Goal: Complete application form

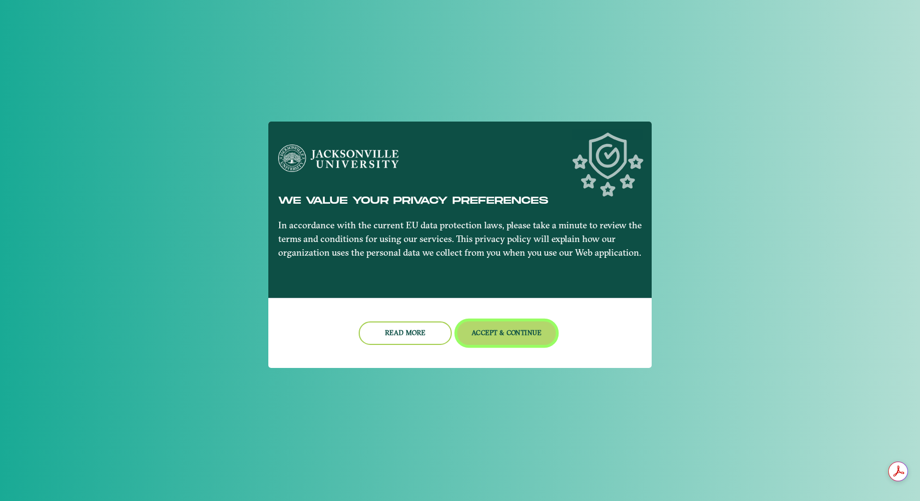
click at [492, 329] on button "Accept & Continue" at bounding box center [506, 333] width 99 height 24
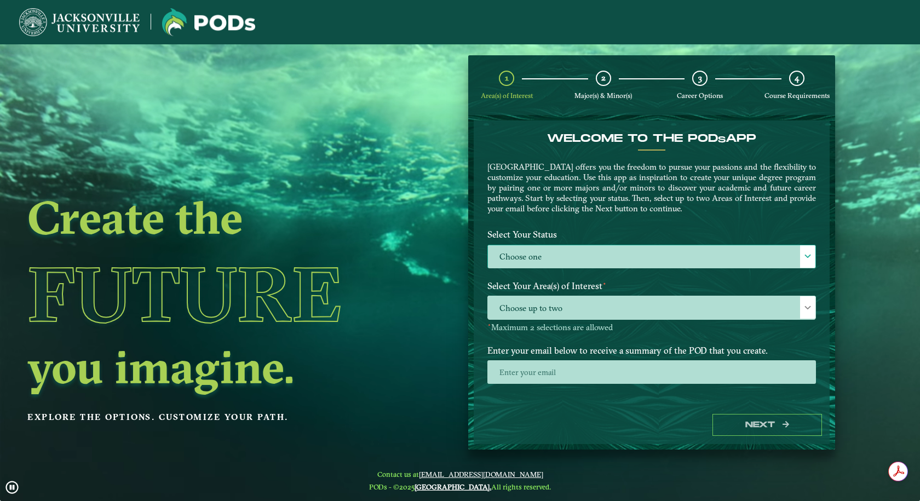
click at [534, 265] on label "Choose one" at bounding box center [651, 257] width 327 height 24
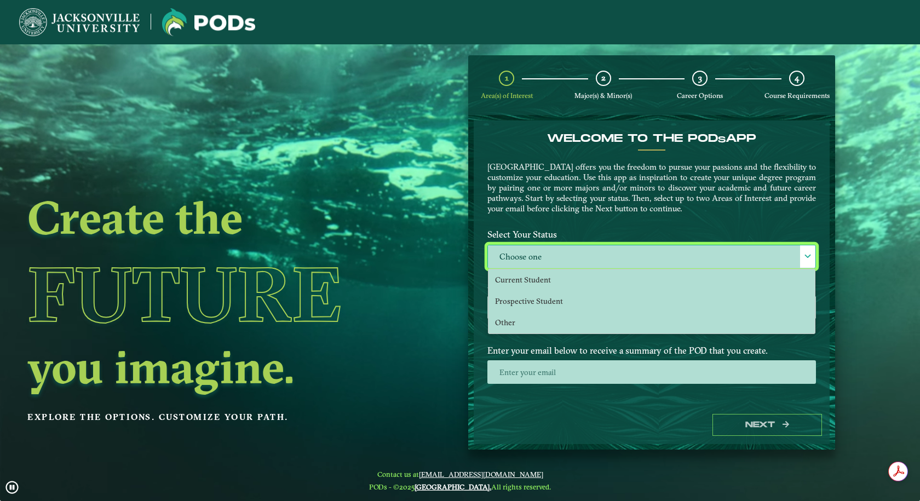
scroll to position [6, 50]
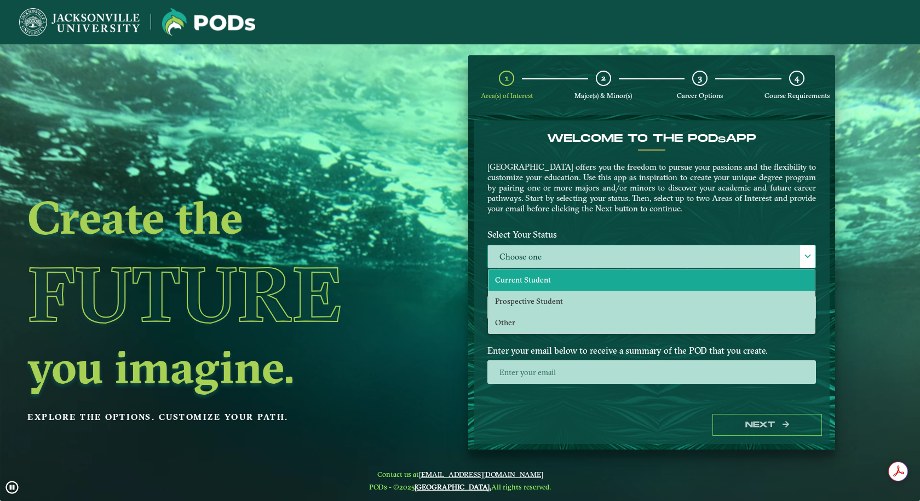
click at [532, 281] on span "Current Student" at bounding box center [523, 280] width 56 height 10
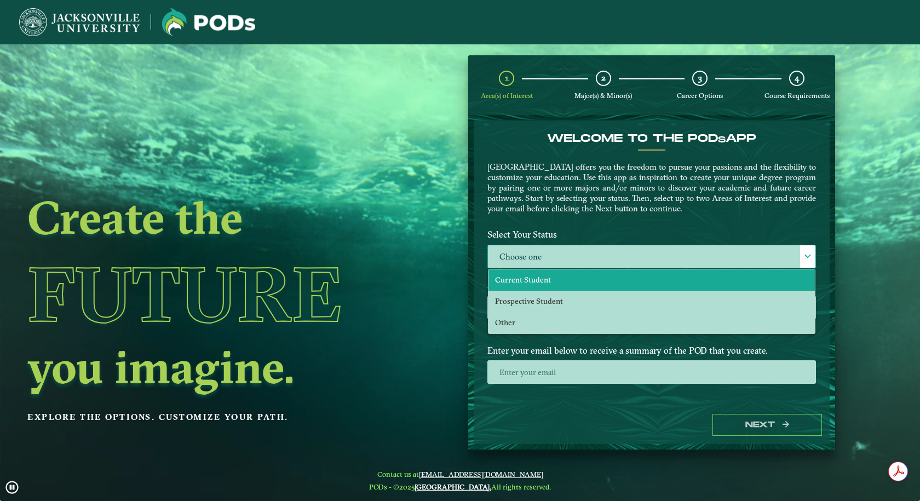
select select "[object Object]"
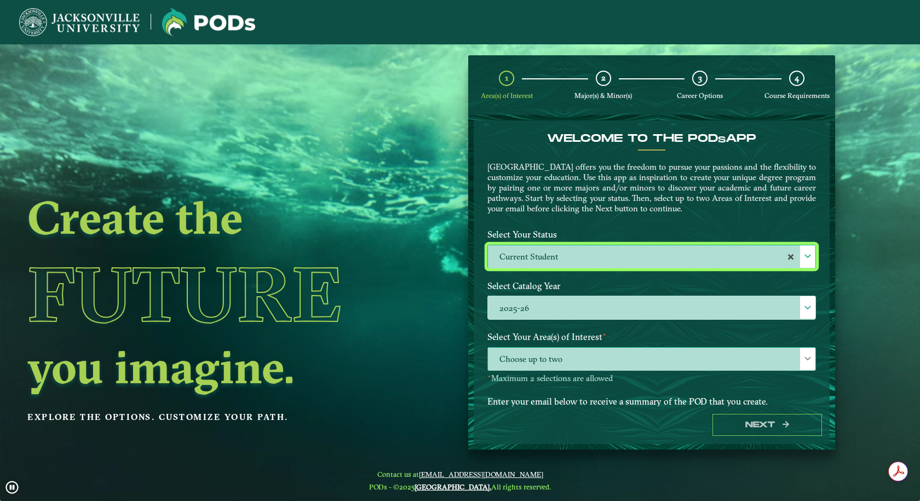
click at [547, 357] on span "Choose up to two" at bounding box center [651, 360] width 327 height 24
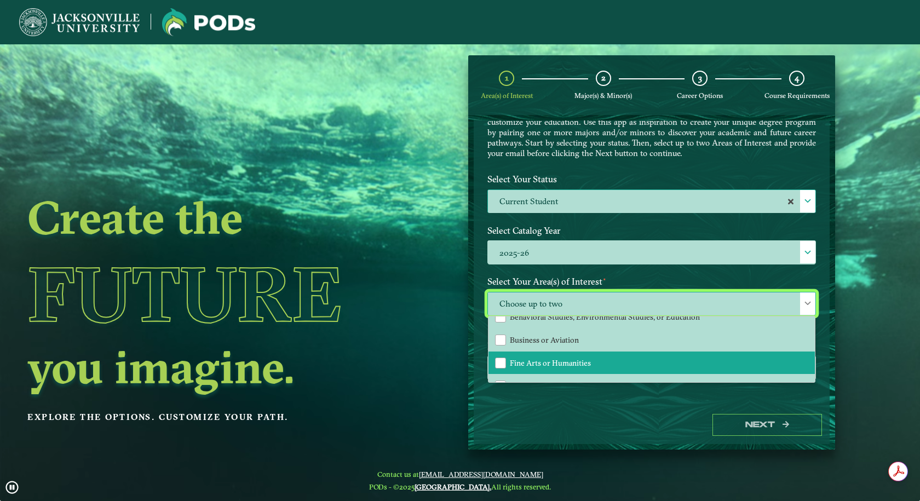
scroll to position [34, 0]
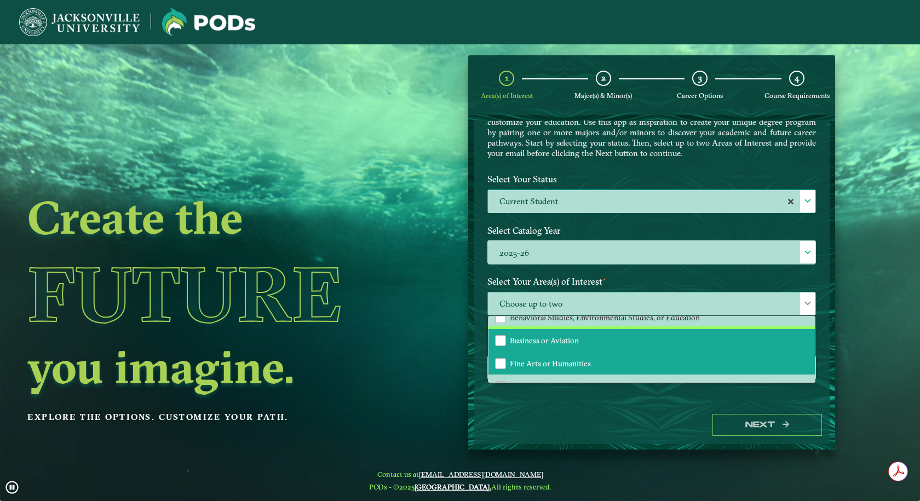
click at [555, 338] on span "Business or Aviation" at bounding box center [544, 341] width 69 height 10
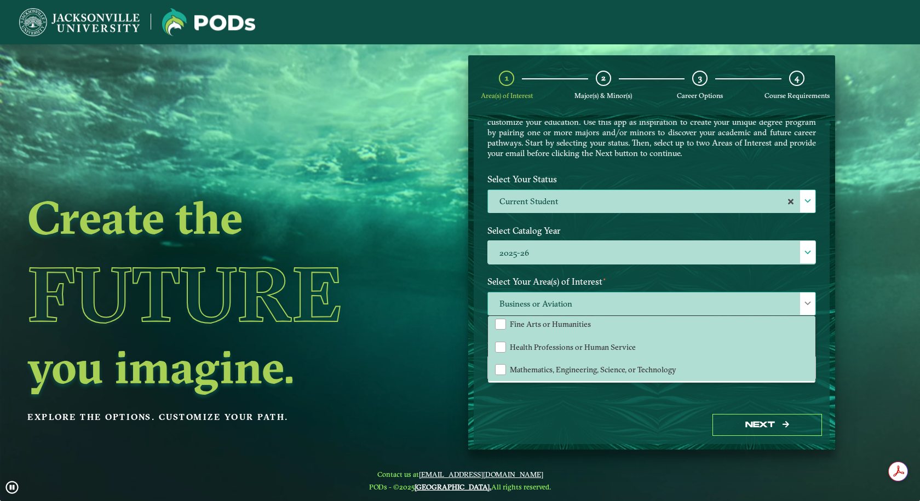
scroll to position [74, 0]
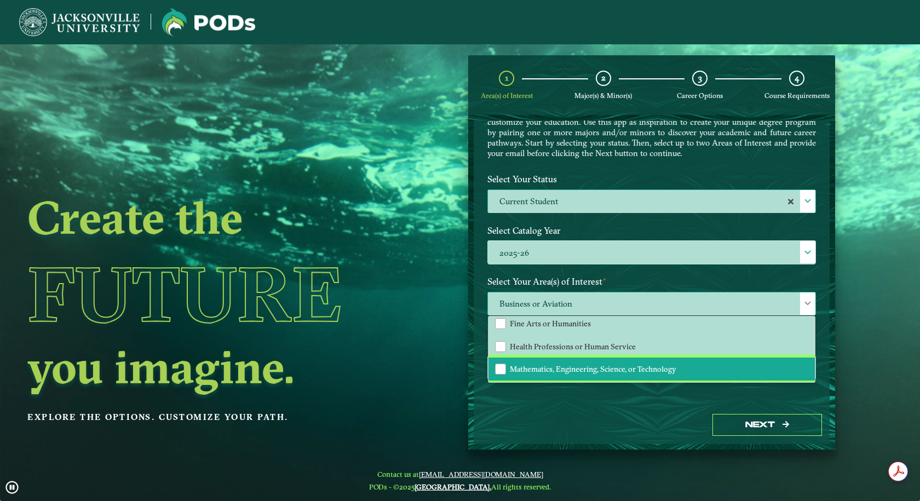
click at [575, 372] on span "Mathematics, Engineering, Science, or Technology" at bounding box center [593, 369] width 166 height 10
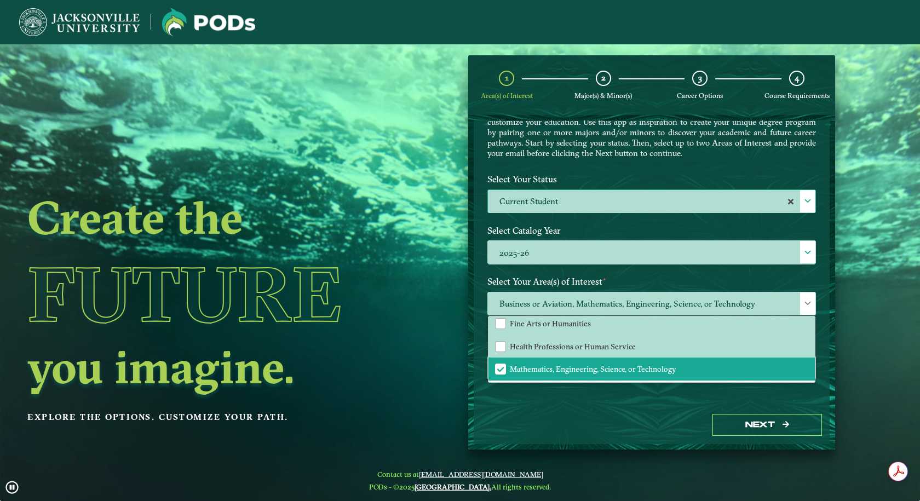
click at [585, 404] on div "Welcome to the POD s app [GEOGRAPHIC_DATA] offers you the freedom to pursue you…" at bounding box center [652, 263] width 356 height 286
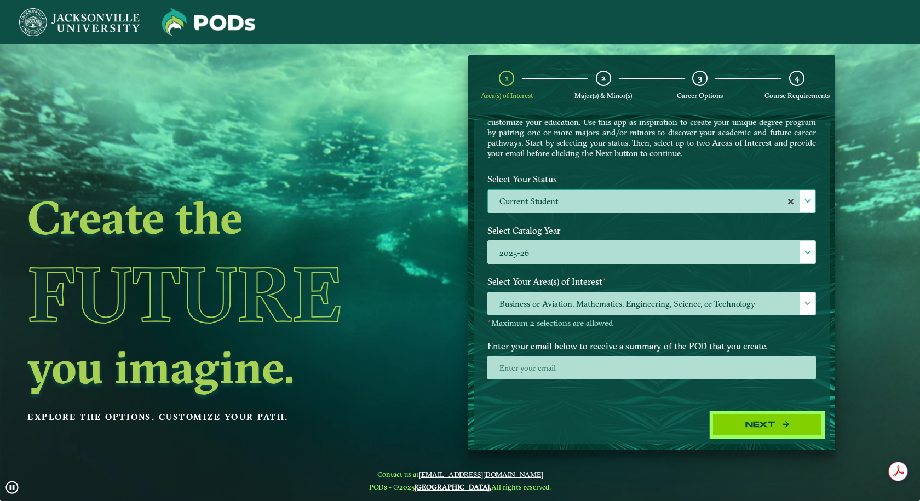
click at [736, 428] on button "Next" at bounding box center [767, 425] width 110 height 22
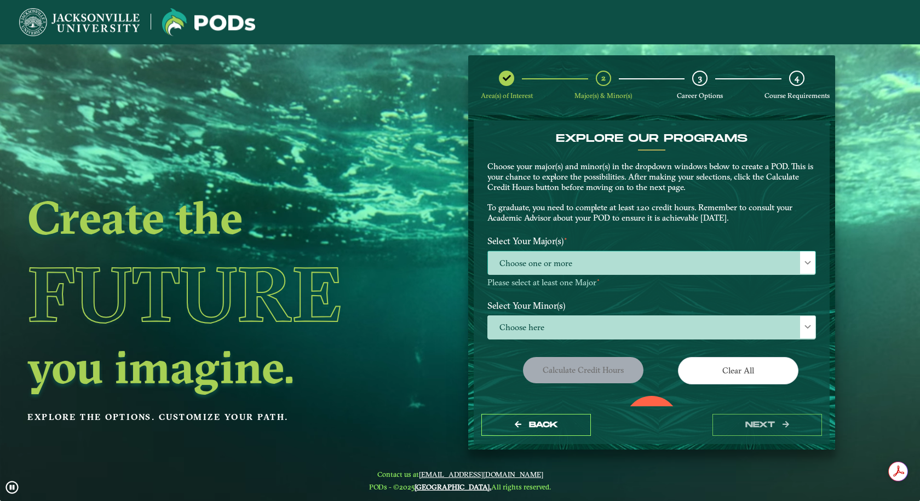
click at [601, 261] on span "Choose one or more" at bounding box center [651, 263] width 327 height 24
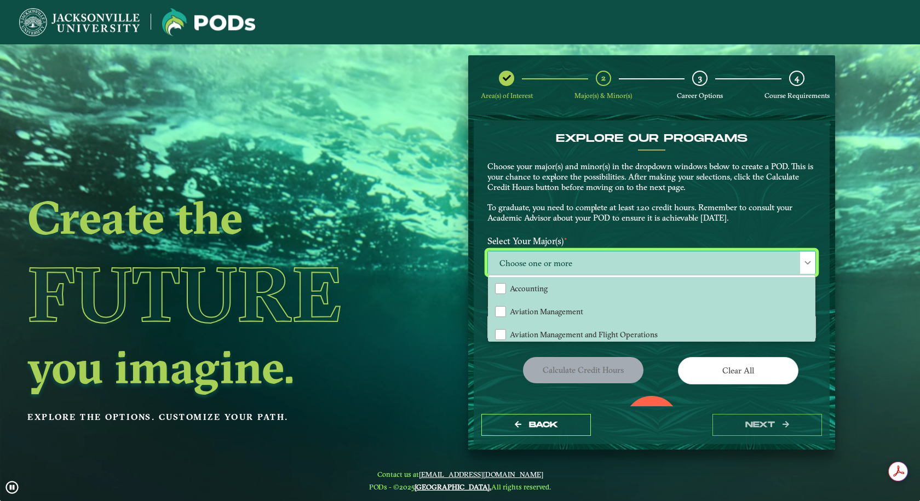
scroll to position [6, 50]
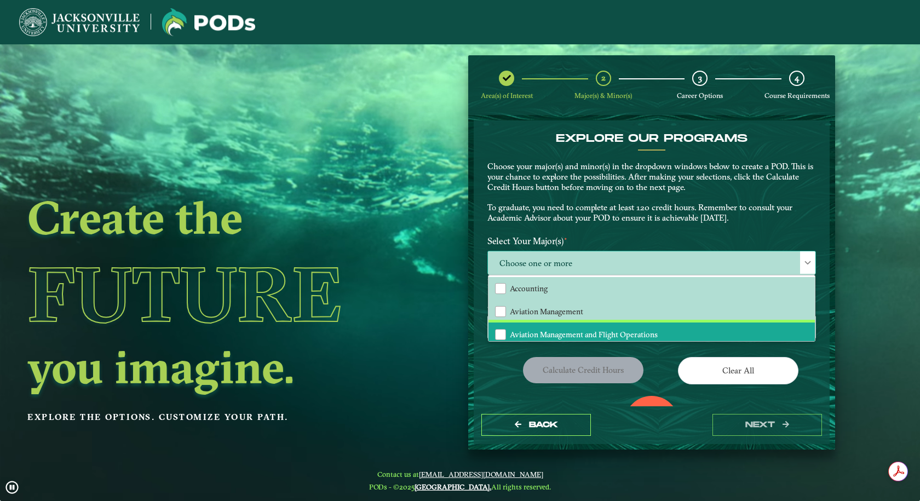
click at [600, 329] on li "Aviation Management and Flight Operations" at bounding box center [651, 334] width 326 height 23
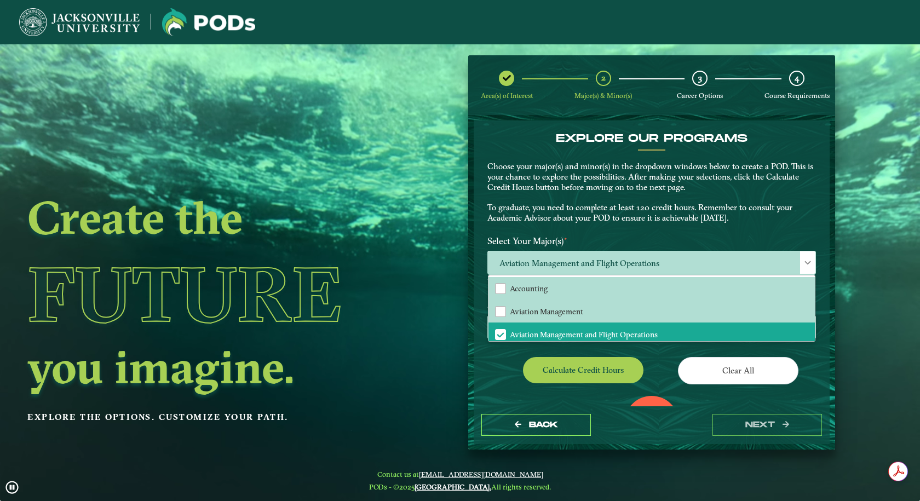
click at [607, 203] on p "Choose your major(s) and minor(s) in the dropdown windows below to create a POD…" at bounding box center [651, 193] width 329 height 62
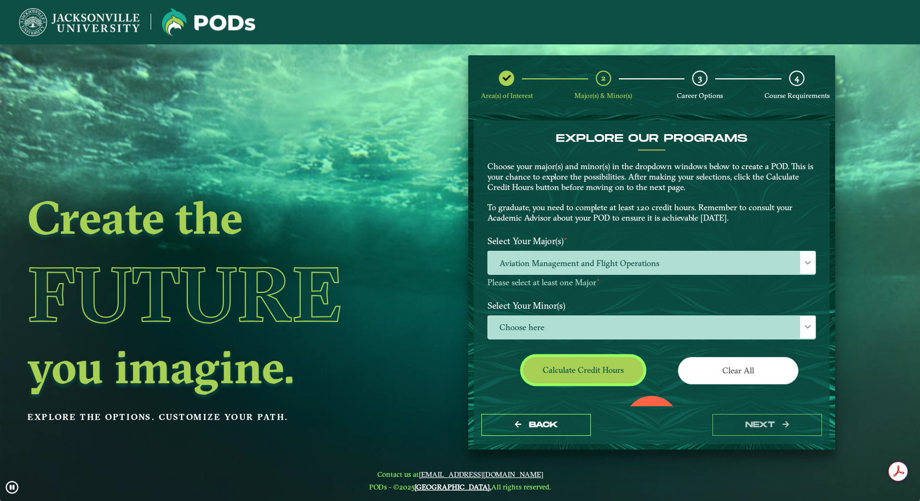
click at [618, 369] on button "Calculate credit hours" at bounding box center [583, 370] width 120 height 26
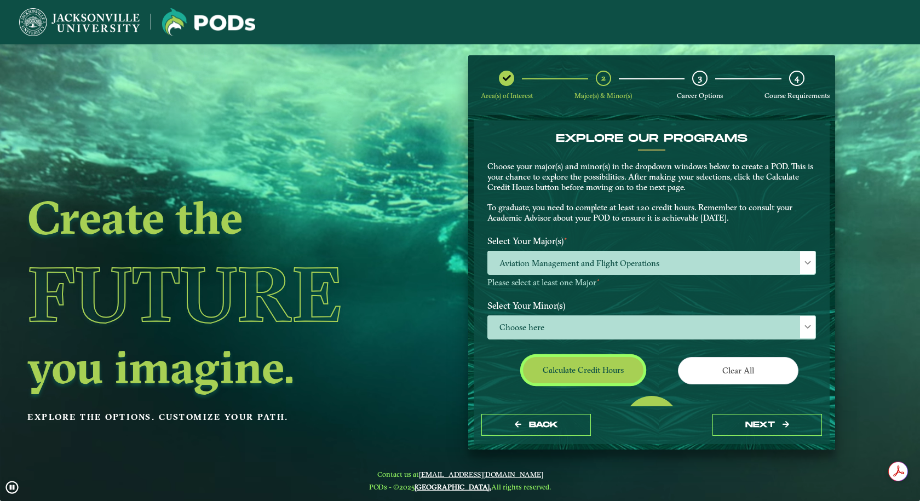
scroll to position [62, 0]
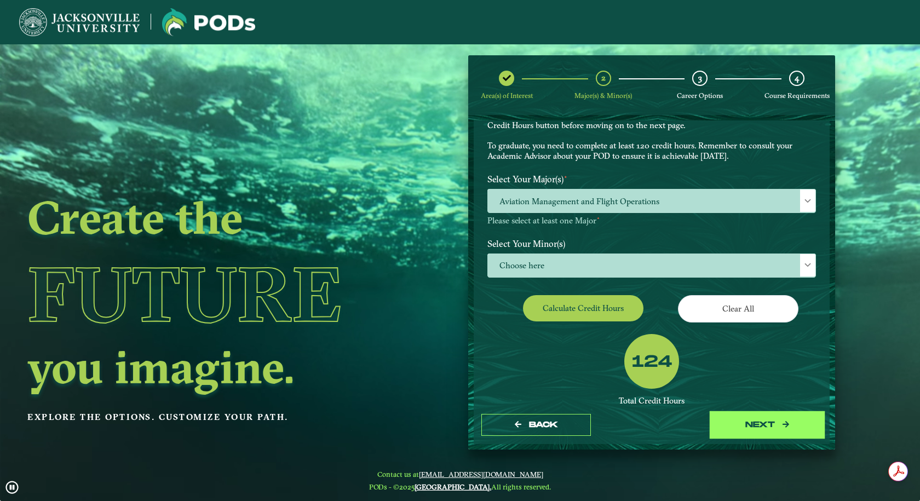
click at [722, 427] on button "next" at bounding box center [767, 425] width 110 height 22
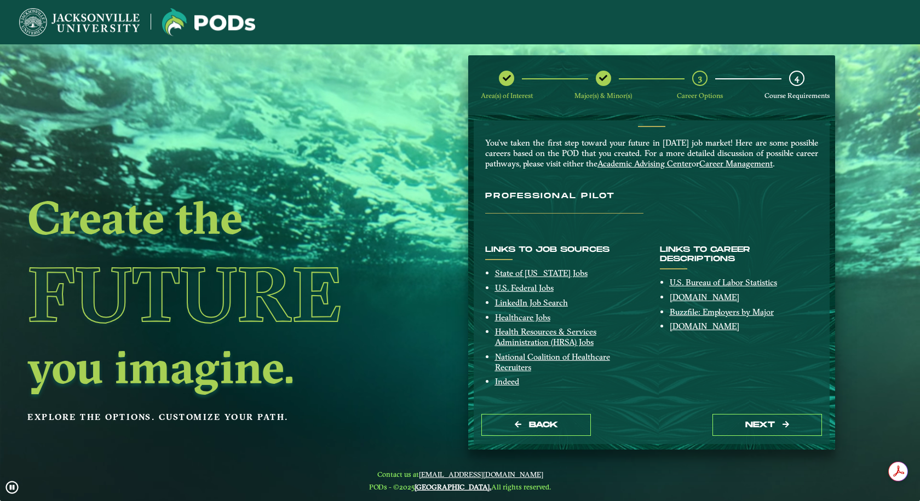
scroll to position [34, 0]
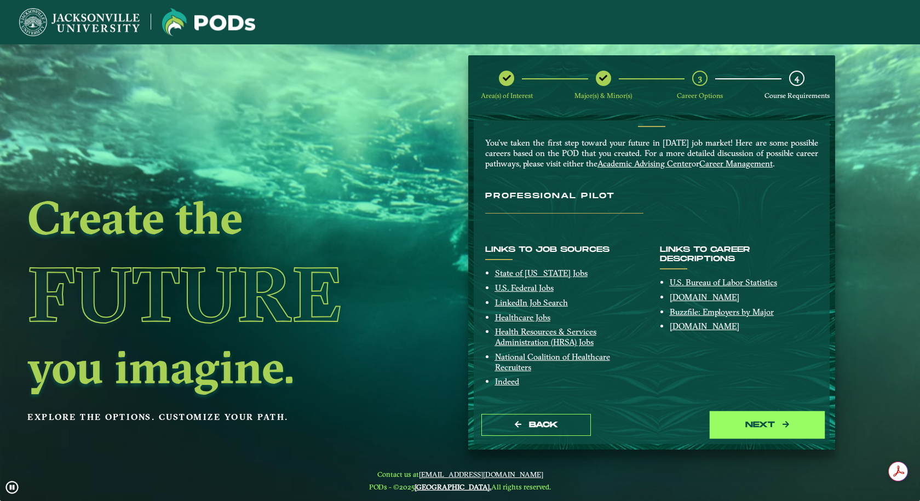
click at [732, 428] on button "next" at bounding box center [767, 425] width 110 height 22
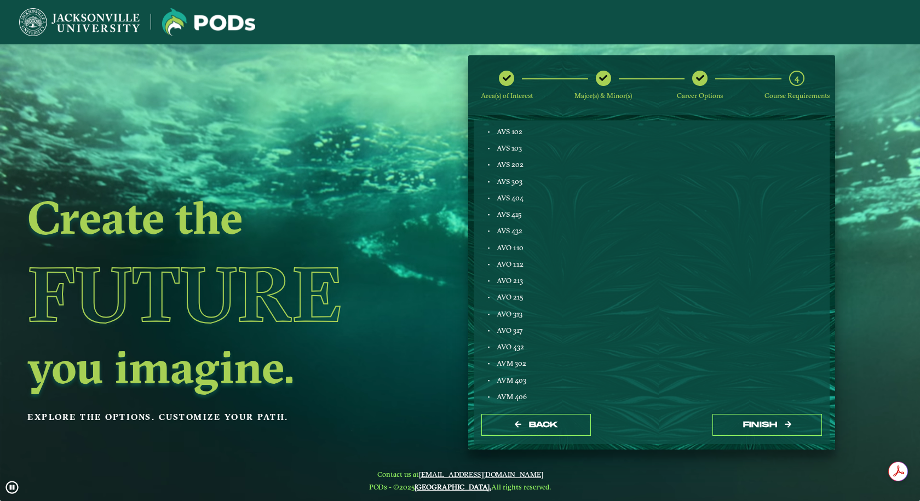
scroll to position [619, 0]
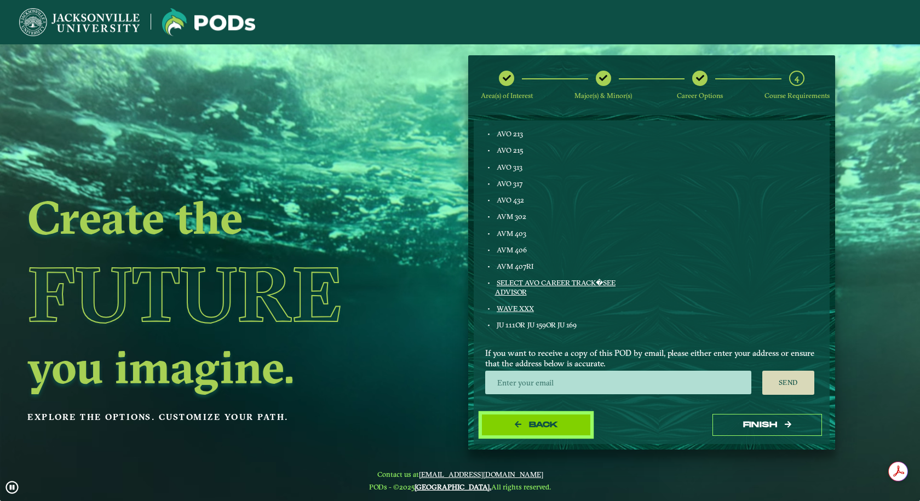
click at [566, 423] on button "Back" at bounding box center [536, 425] width 110 height 22
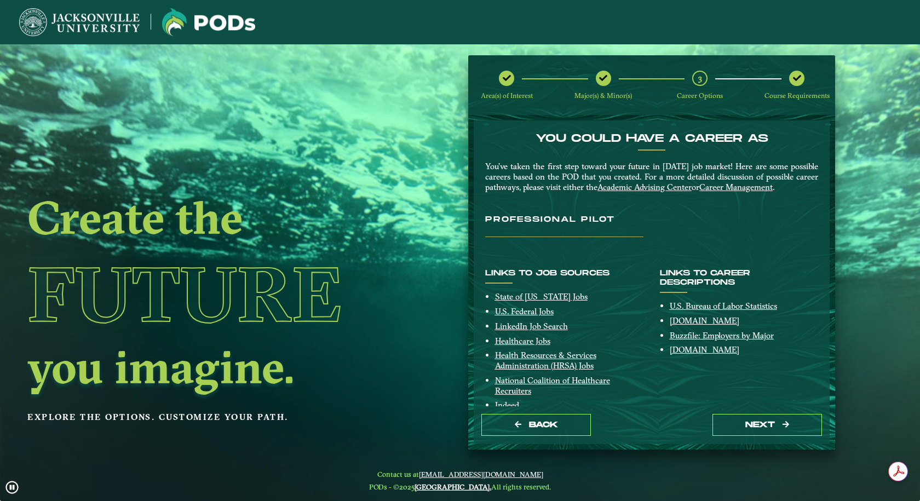
scroll to position [34, 0]
